Goal: Transaction & Acquisition: Download file/media

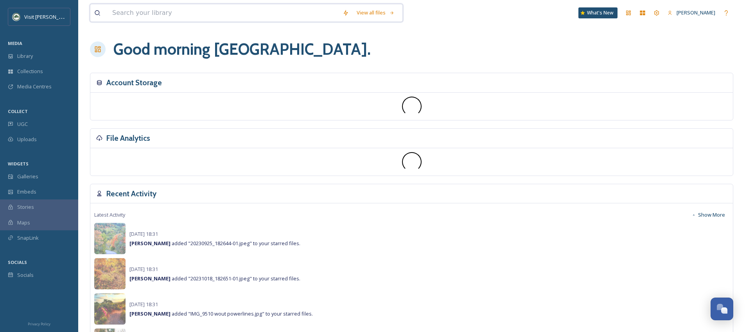
click at [137, 14] on input at bounding box center [223, 12] width 230 height 17
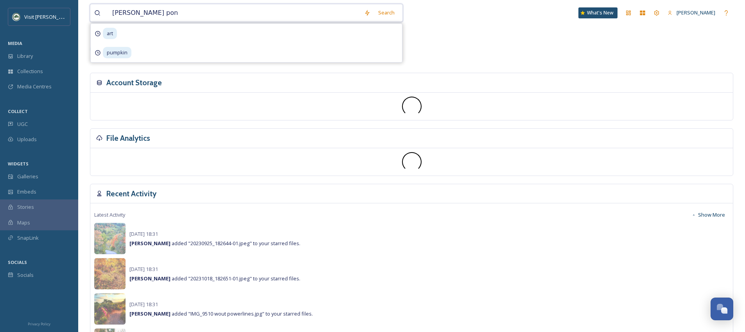
type input "[PERSON_NAME] pond"
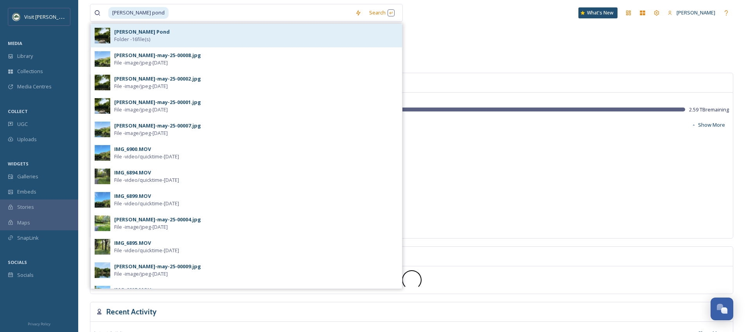
click at [124, 36] on span "Folder - 16 file(s)" at bounding box center [132, 39] width 36 height 7
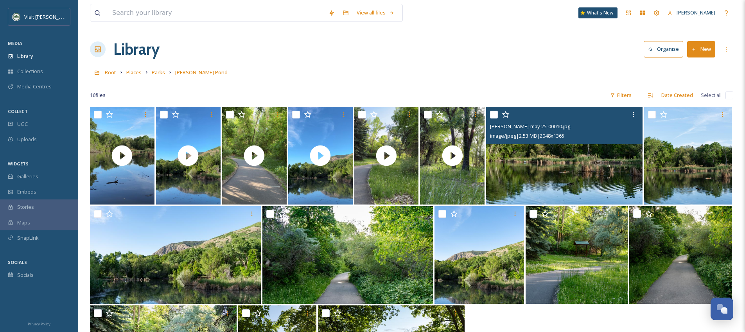
click at [576, 176] on img at bounding box center [564, 156] width 156 height 98
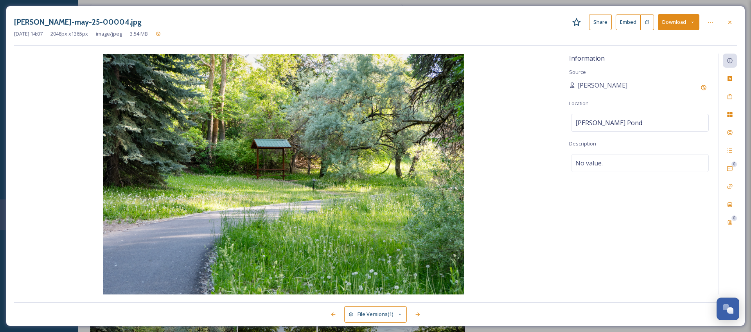
click at [676, 22] on button "Download" at bounding box center [678, 22] width 41 height 16
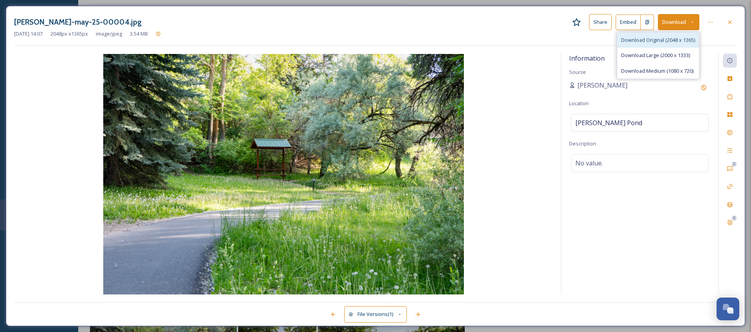
click at [669, 40] on span "Download Original (2048 x 1365)" at bounding box center [658, 39] width 74 height 7
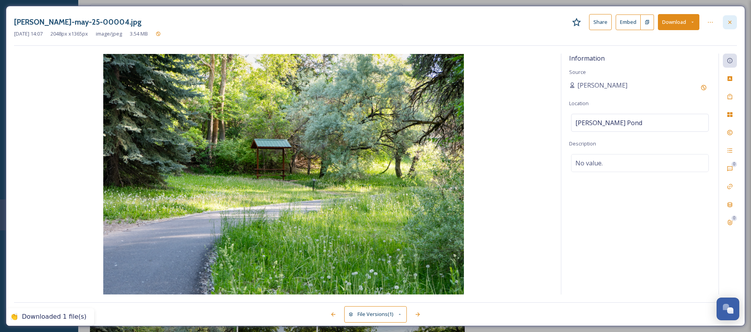
click at [730, 20] on icon at bounding box center [730, 22] width 6 height 6
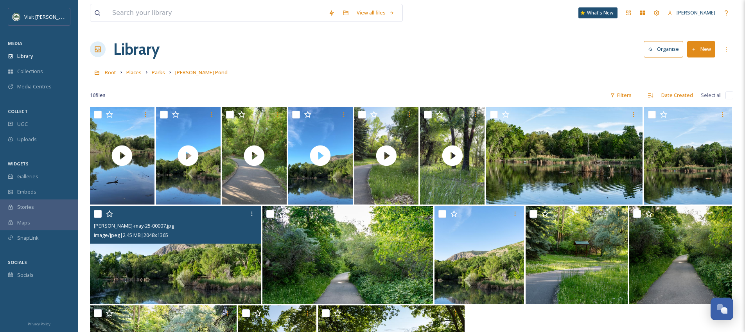
click at [225, 255] on img at bounding box center [175, 255] width 171 height 98
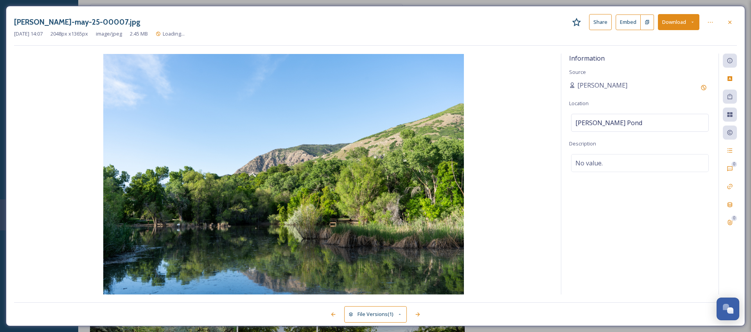
click at [675, 22] on button "Download" at bounding box center [678, 22] width 41 height 16
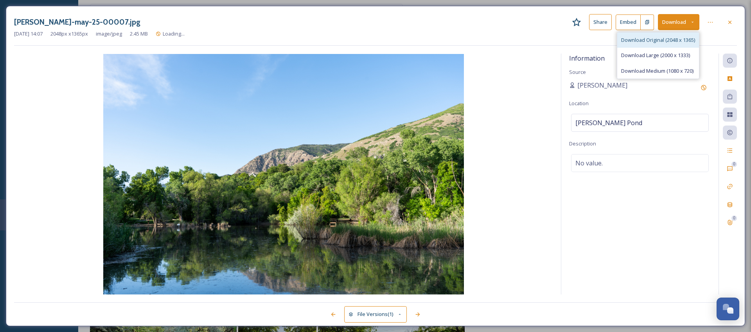
click at [667, 43] on span "Download Original (2048 x 1365)" at bounding box center [658, 39] width 74 height 7
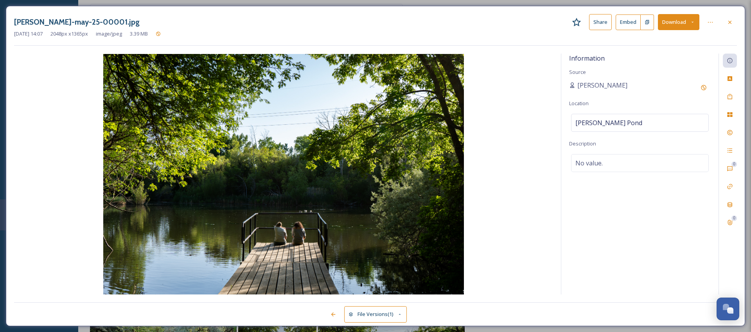
click at [668, 20] on button "Download" at bounding box center [678, 22] width 41 height 16
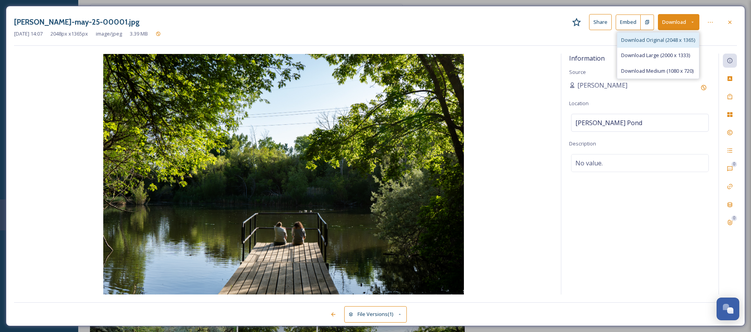
click at [664, 36] on div "Download Original (2048 x 1365)" at bounding box center [658, 39] width 82 height 15
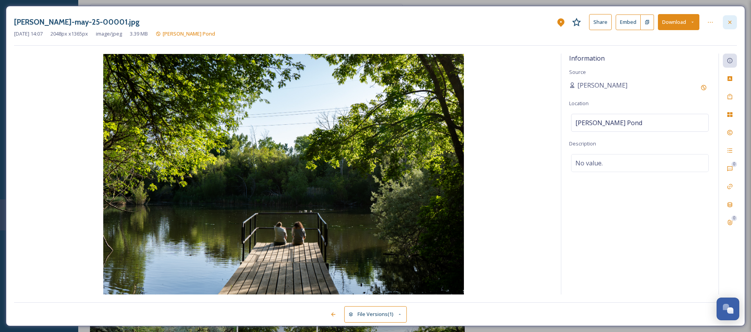
click at [730, 22] on icon at bounding box center [730, 21] width 3 height 3
